Goal: Entertainment & Leisure: Consume media (video, audio)

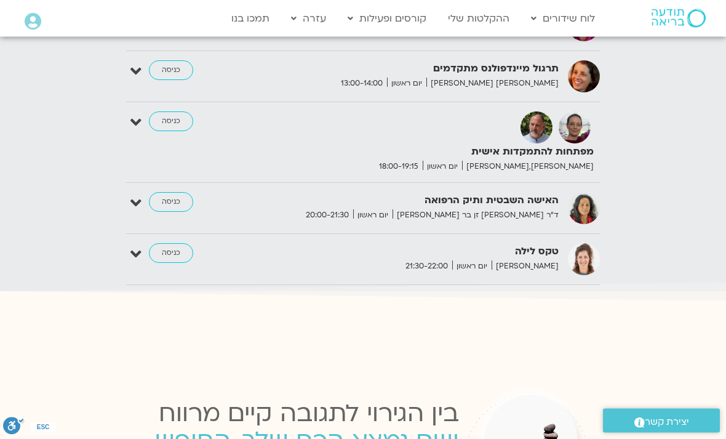
scroll to position [1454, 0]
click at [505, 26] on link "ההקלטות שלי" at bounding box center [479, 18] width 74 height 23
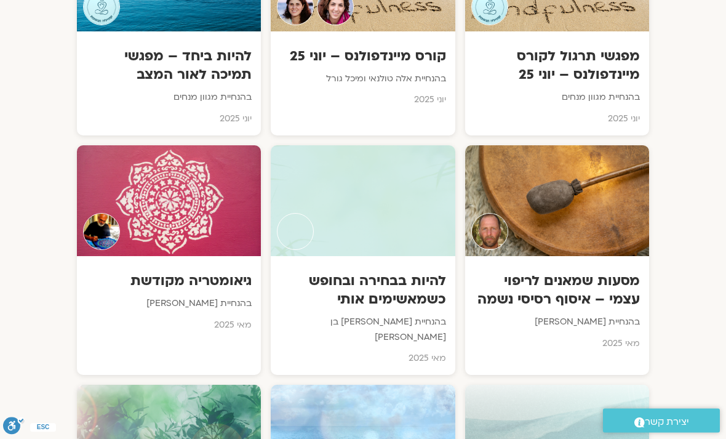
scroll to position [2972, 0]
click at [397, 145] on div at bounding box center [363, 200] width 184 height 111
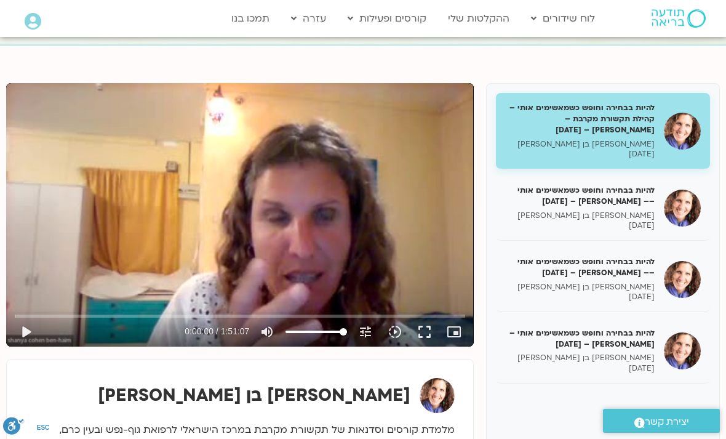
scroll to position [114, 0]
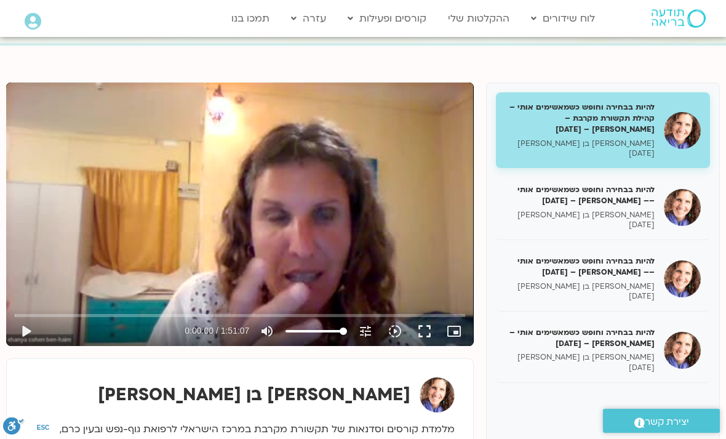
click at [36, 326] on button "play_arrow" at bounding box center [26, 331] width 30 height 30
click at [28, 329] on button "pause" at bounding box center [26, 331] width 30 height 30
click at [31, 329] on button "play_arrow" at bounding box center [26, 331] width 30 height 30
click at [23, 327] on button "pause" at bounding box center [26, 331] width 30 height 30
type input "2059.94340810601"
